Goal: Task Accomplishment & Management: Manage account settings

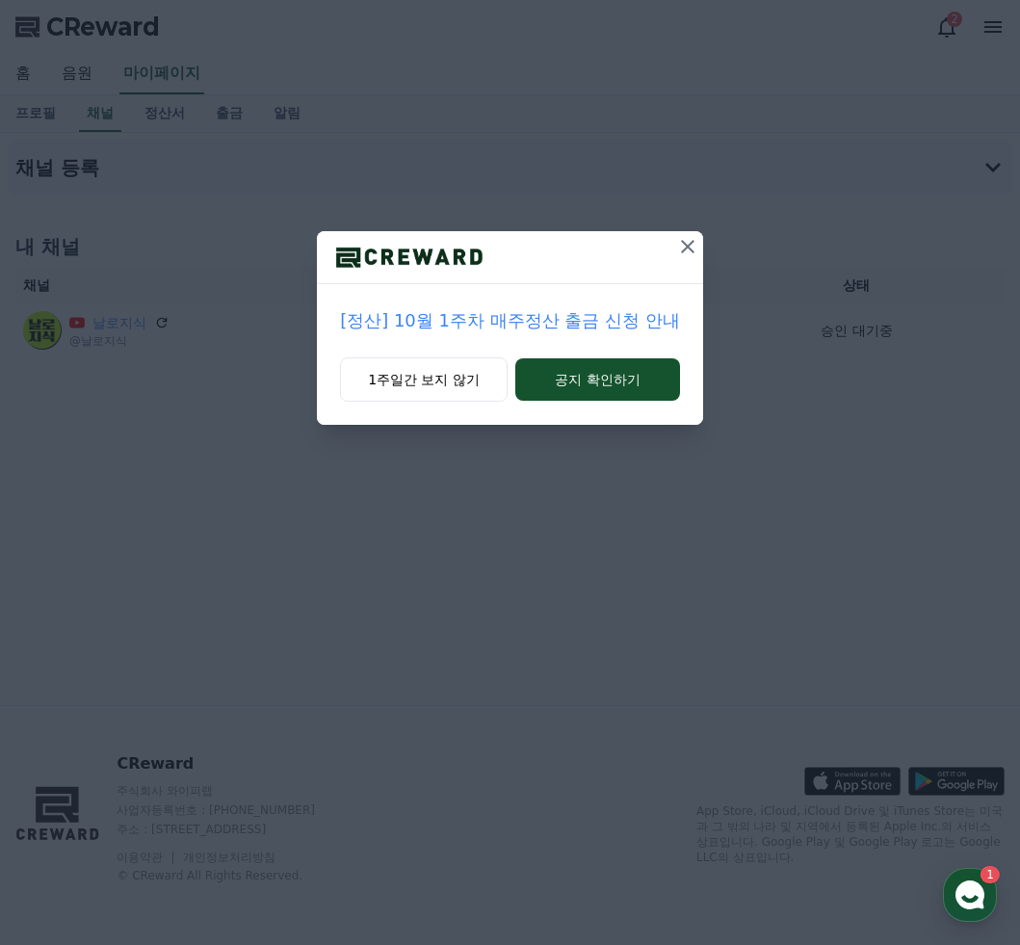
click at [680, 249] on icon at bounding box center [687, 246] width 23 height 23
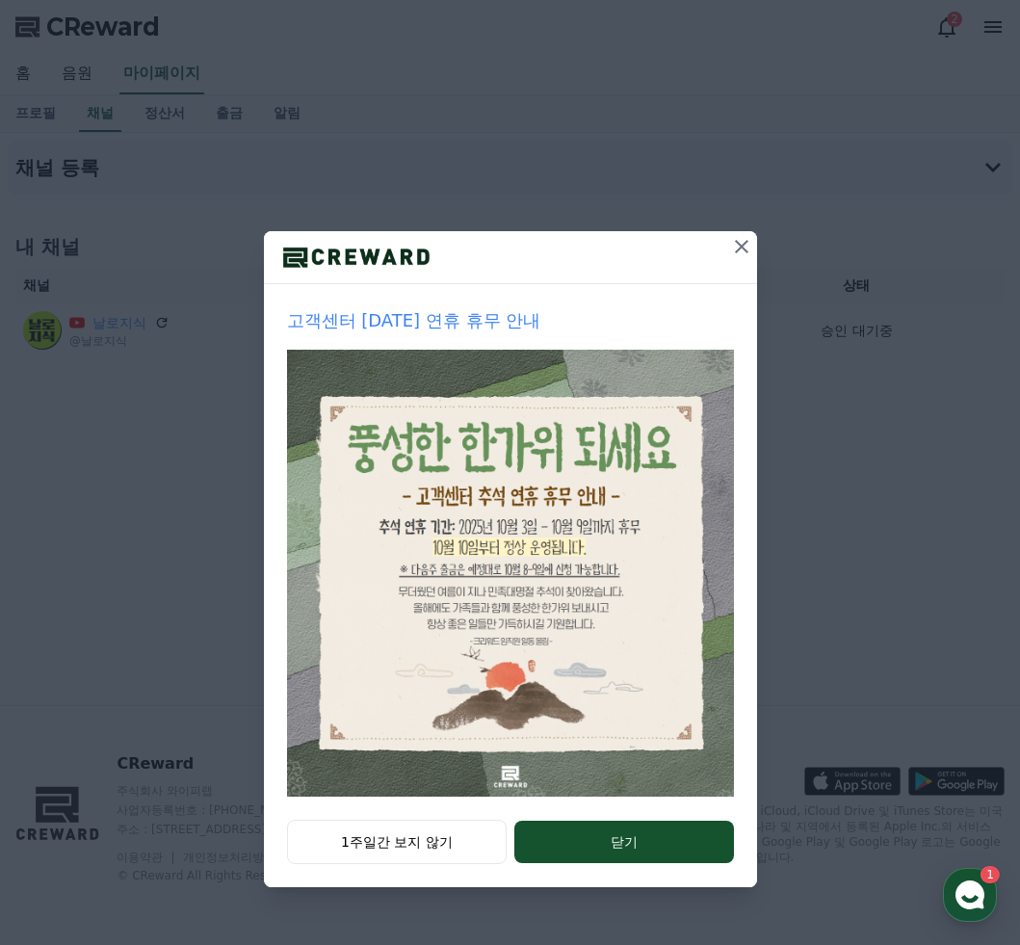
click at [734, 256] on icon at bounding box center [741, 246] width 23 height 23
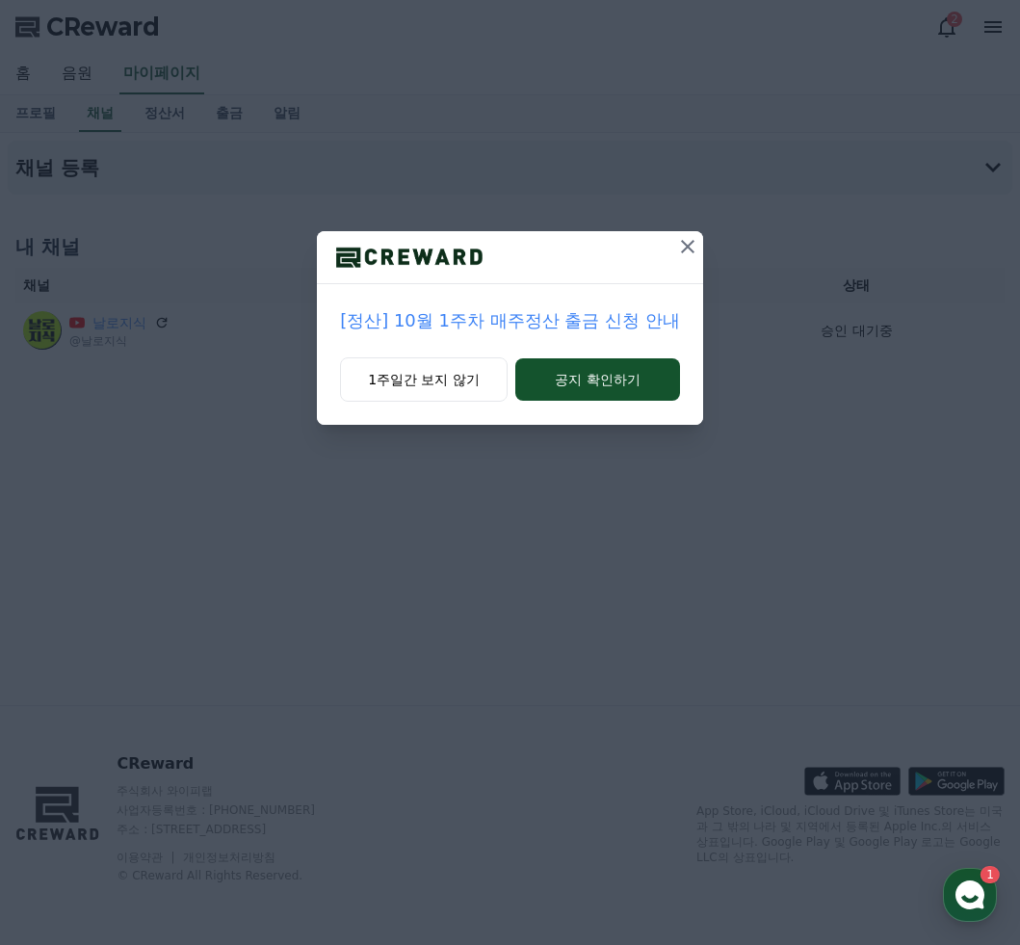
click at [680, 254] on icon at bounding box center [687, 246] width 23 height 23
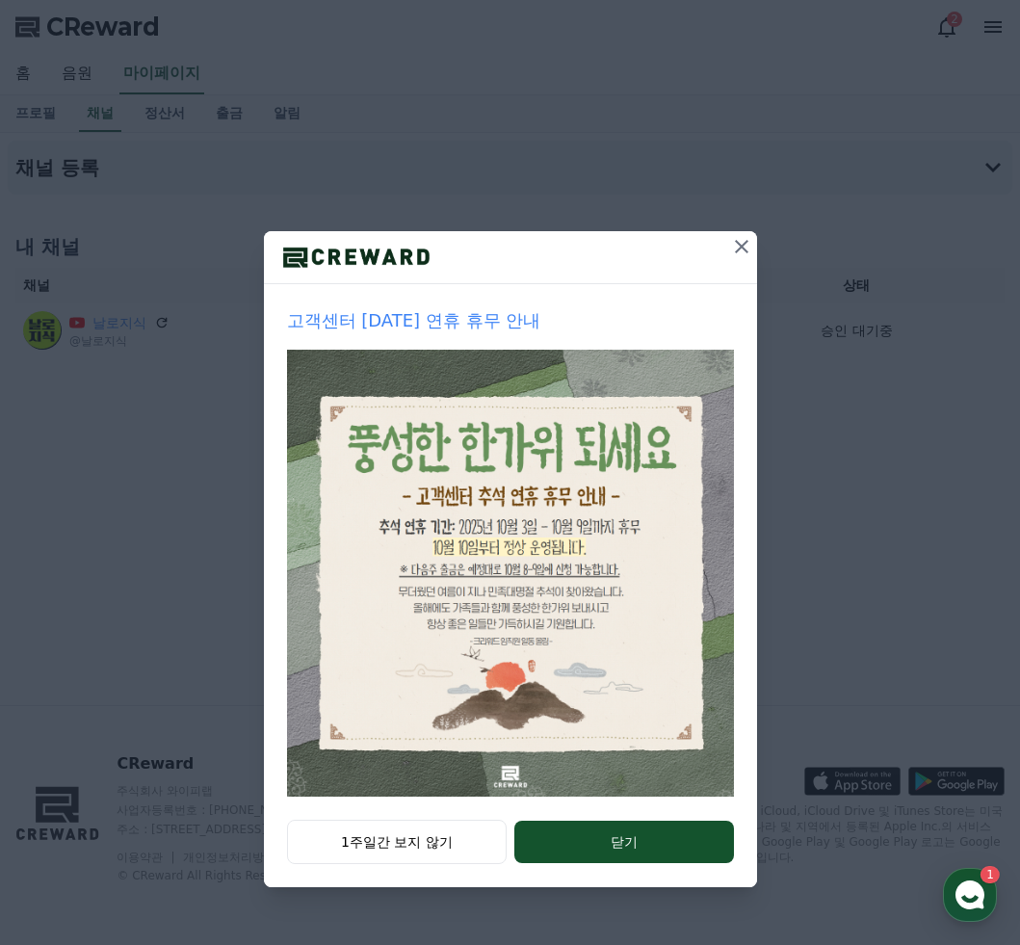
click at [741, 253] on icon at bounding box center [741, 246] width 23 height 23
